Goal: Information Seeking & Learning: Learn about a topic

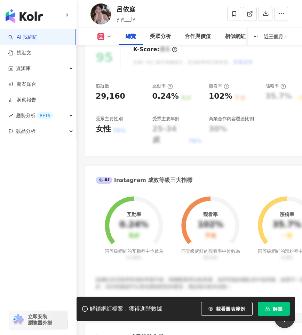
scroll to position [279, 0]
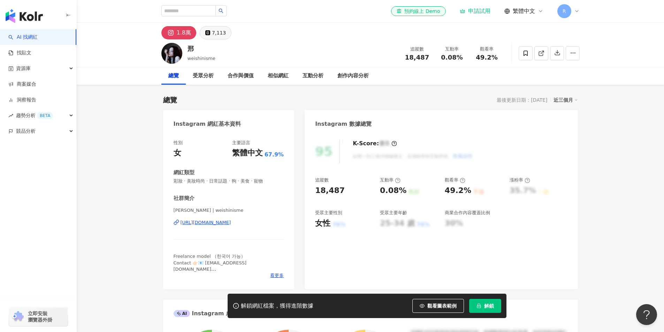
click at [212, 33] on div "7,113" at bounding box center [219, 33] width 14 height 10
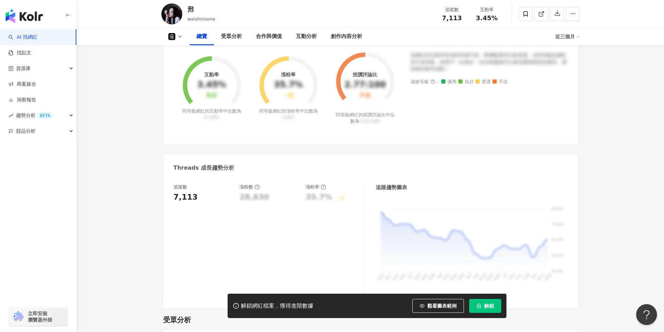
scroll to position [70, 0]
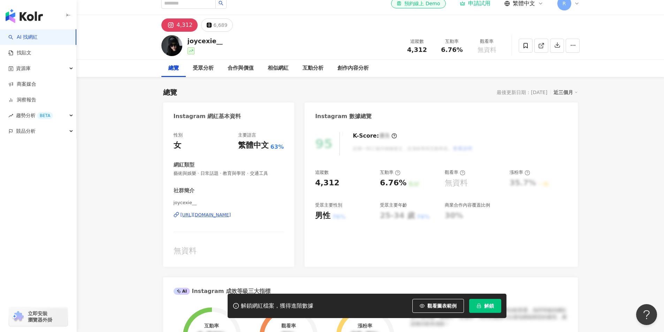
click at [231, 214] on div "https://www.instagram.com/joycexie__/" at bounding box center [205, 215] width 51 height 6
click at [213, 27] on div "6,689" at bounding box center [220, 25] width 14 height 10
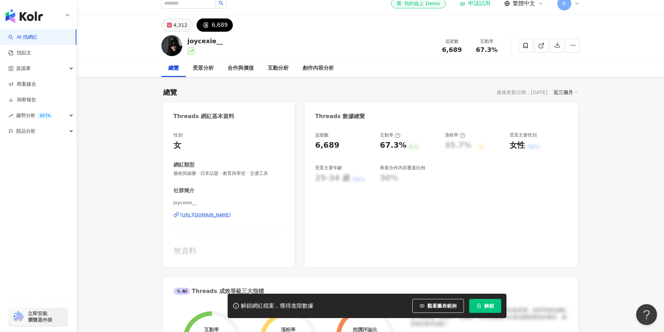
click at [181, 26] on div "4,312" at bounding box center [180, 25] width 14 height 10
click at [177, 24] on div "4,312" at bounding box center [180, 25] width 14 height 10
click at [178, 26] on div "4,312" at bounding box center [180, 25] width 14 height 10
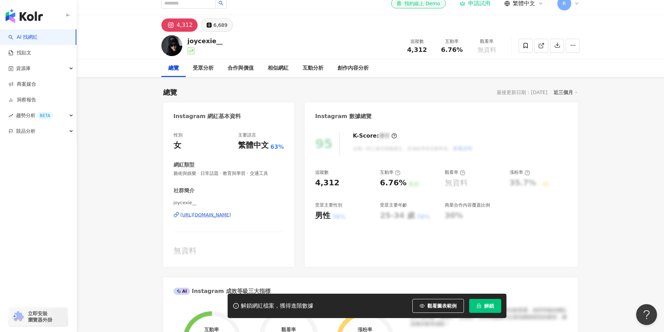
click at [221, 25] on div "6,689" at bounding box center [220, 25] width 14 height 10
click at [216, 25] on div "6,689" at bounding box center [220, 25] width 14 height 10
click at [213, 26] on div "6,689" at bounding box center [220, 25] width 14 height 10
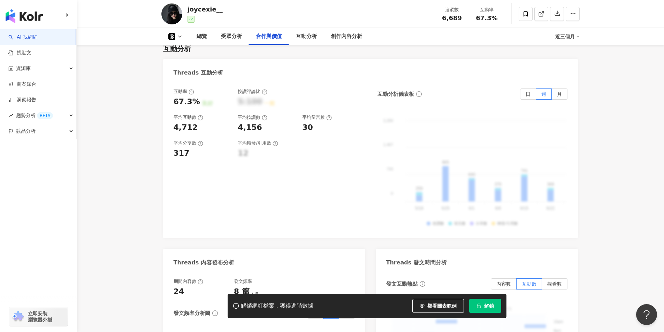
scroll to position [983, 0]
